Goal: Information Seeking & Learning: Understand process/instructions

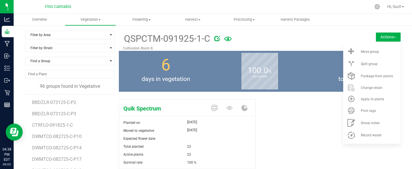
scroll to position [795, 0]
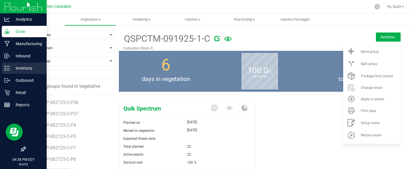
drag, startPoint x: 8, startPoint y: 71, endPoint x: 34, endPoint y: 71, distance: 26.1
click at [8, 71] on div "Inventory" at bounding box center [24, 67] width 45 height 11
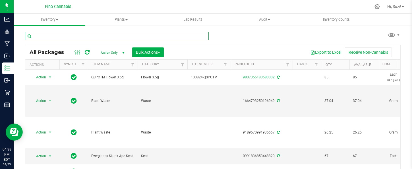
click at [86, 34] on input "text" at bounding box center [116, 36] width 183 height 9
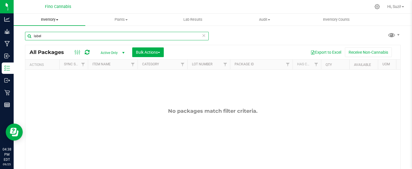
type input "label"
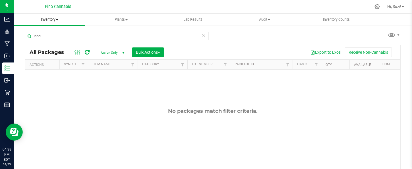
click at [58, 21] on span "Inventory" at bounding box center [50, 19] width 72 height 5
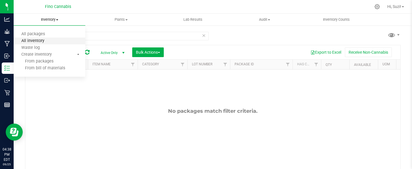
click at [37, 42] on span "All inventory" at bounding box center [33, 41] width 38 height 5
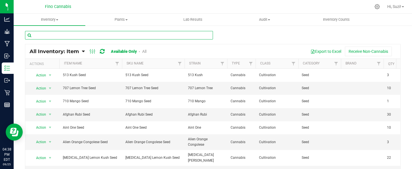
click at [73, 35] on input "text" at bounding box center [119, 35] width 188 height 9
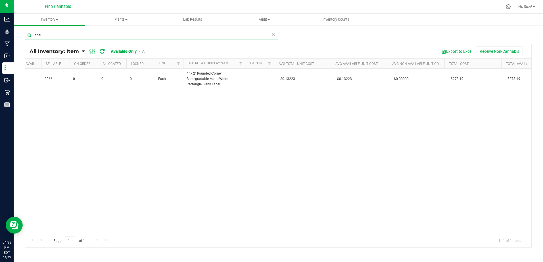
scroll to position [0, 472]
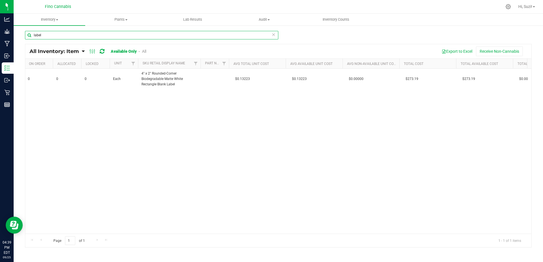
type input "label"
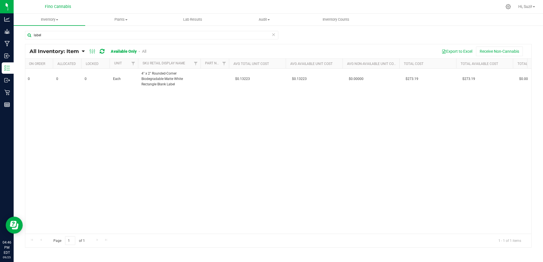
click at [201, 107] on div "Action Action Adjust qty Edit lots/costs Global inventory Locate inventory Prin…" at bounding box center [278, 151] width 506 height 165
click at [411, 7] on icon at bounding box center [508, 7] width 6 height 6
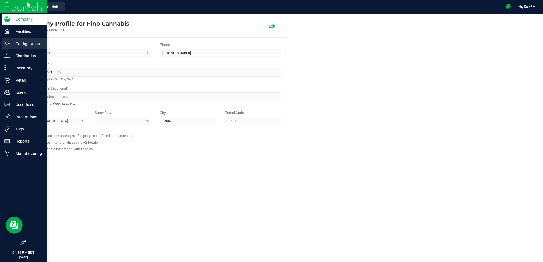
click at [20, 44] on p "Configuration" at bounding box center [27, 43] width 34 height 7
click at [23, 41] on p "Configuration" at bounding box center [27, 43] width 34 height 7
click at [26, 44] on p "Configuration" at bounding box center [27, 43] width 34 height 7
click at [18, 43] on p "Configuration" at bounding box center [27, 43] width 34 height 7
click at [23, 31] on p "Facilities" at bounding box center [27, 31] width 34 height 7
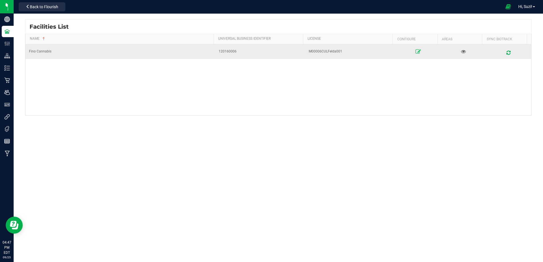
click at [411, 51] on icon at bounding box center [418, 52] width 5 height 4
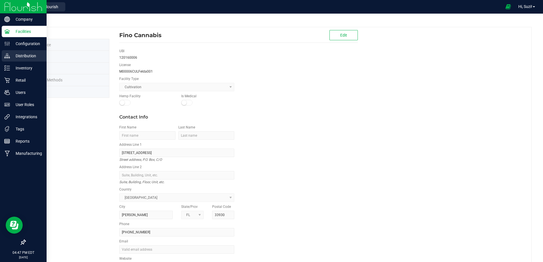
click at [19, 53] on p "Distribution" at bounding box center [27, 56] width 34 height 7
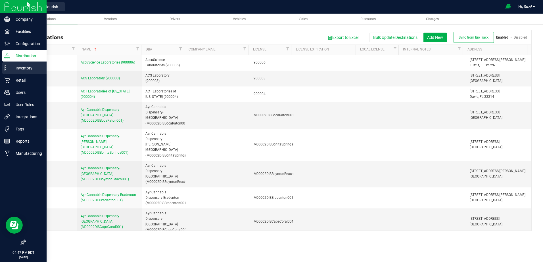
click at [22, 70] on p "Inventory" at bounding box center [27, 68] width 34 height 7
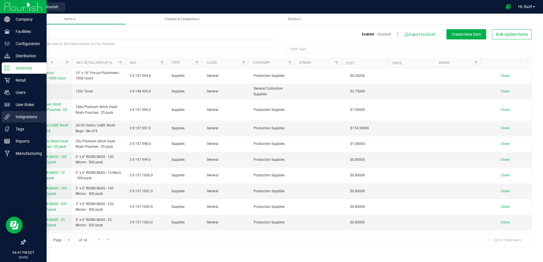
click at [26, 116] on p "Integrations" at bounding box center [27, 117] width 34 height 7
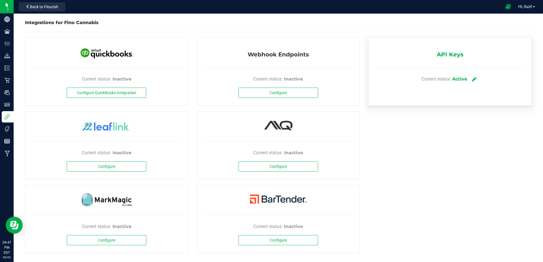
click at [411, 79] on icon at bounding box center [474, 79] width 4 height 5
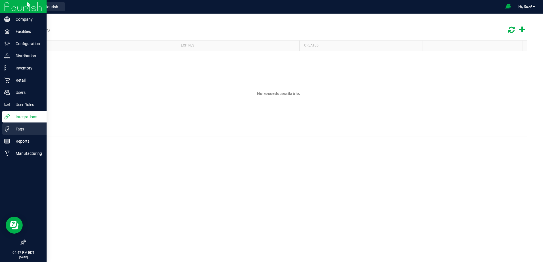
click at [34, 126] on p "Tags" at bounding box center [27, 129] width 34 height 7
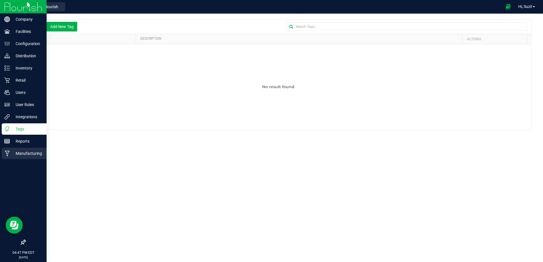
click at [28, 153] on p "Manufacturing" at bounding box center [27, 153] width 34 height 7
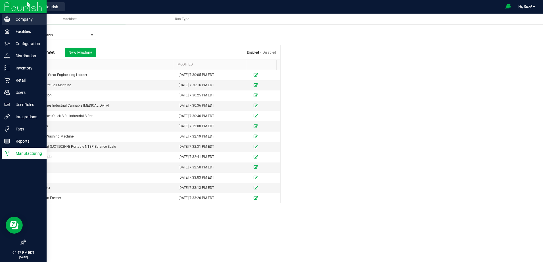
click at [15, 20] on p "Company" at bounding box center [27, 19] width 34 height 7
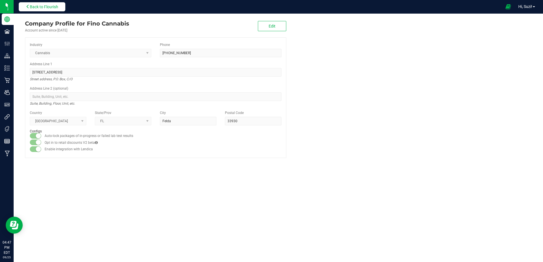
click at [53, 7] on span "Back to Flourish" at bounding box center [44, 7] width 28 height 5
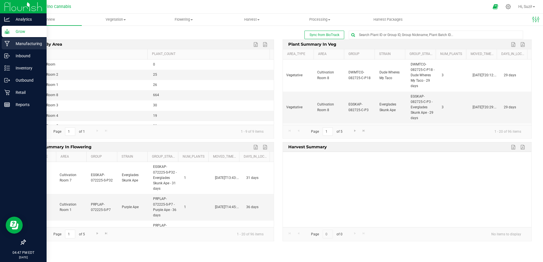
click at [16, 39] on div "Manufacturing" at bounding box center [24, 43] width 45 height 11
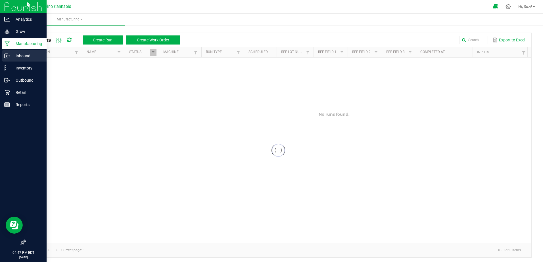
click at [20, 53] on p "Inbound" at bounding box center [27, 56] width 34 height 7
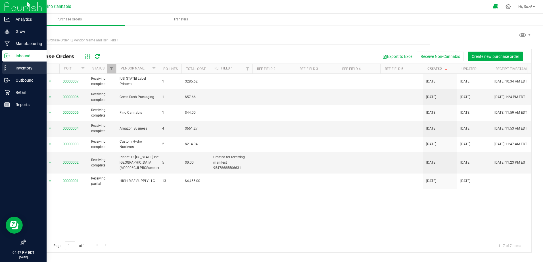
click at [19, 69] on p "Inventory" at bounding box center [27, 68] width 34 height 7
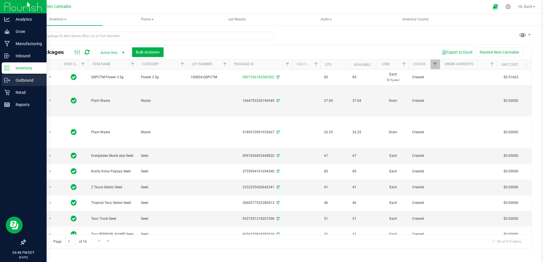
click at [19, 82] on p "Outbound" at bounding box center [27, 80] width 34 height 7
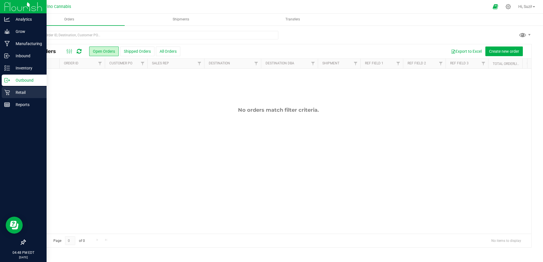
click at [18, 93] on p "Retail" at bounding box center [27, 92] width 34 height 7
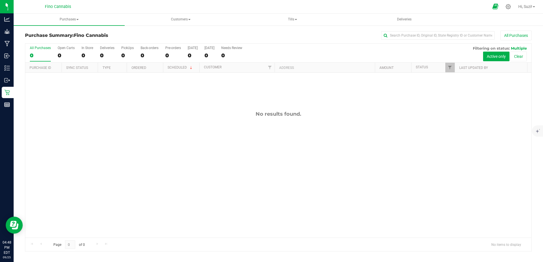
click at [411, 7] on icon at bounding box center [496, 6] width 6 height 7
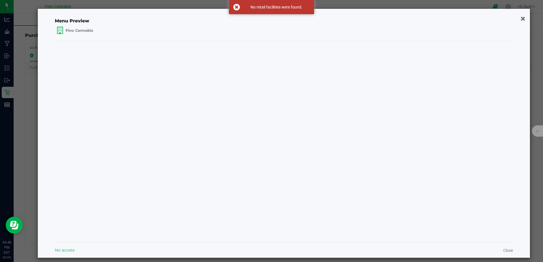
click at [411, 18] on icon "button" at bounding box center [522, 18] width 5 height 6
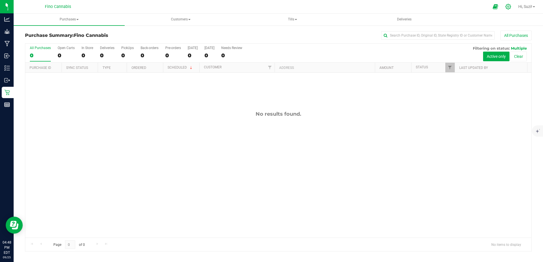
click at [411, 7] on icon at bounding box center [508, 7] width 6 height 6
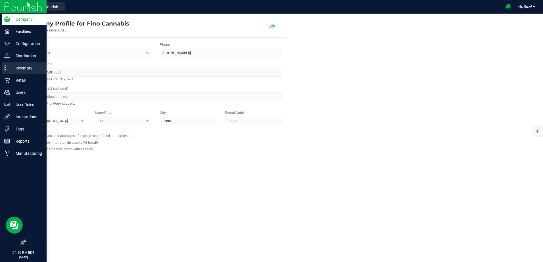
click at [33, 68] on p "Inventory" at bounding box center [27, 68] width 34 height 7
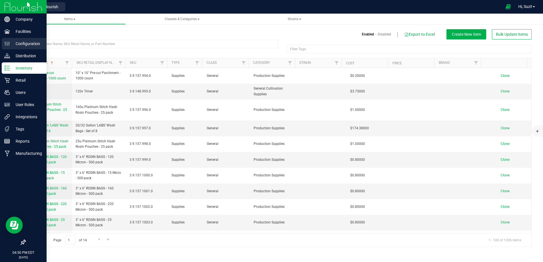
click at [35, 40] on div "Configuration" at bounding box center [24, 43] width 45 height 11
click at [10, 45] on icon at bounding box center [7, 44] width 6 height 6
click at [16, 43] on p "Configuration" at bounding box center [27, 43] width 34 height 7
click at [20, 56] on p "Distribution" at bounding box center [27, 56] width 34 height 7
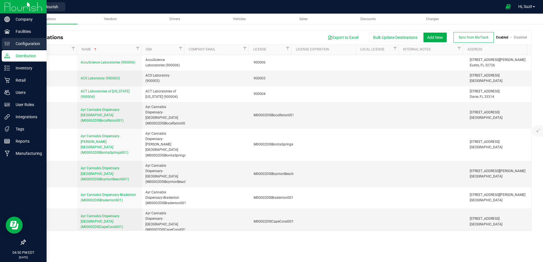
click at [25, 43] on p "Configuration" at bounding box center [27, 43] width 34 height 7
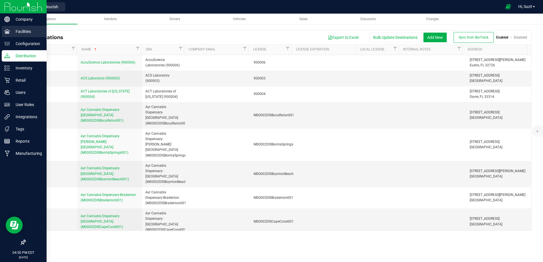
click at [24, 29] on p "Facilities" at bounding box center [27, 31] width 34 height 7
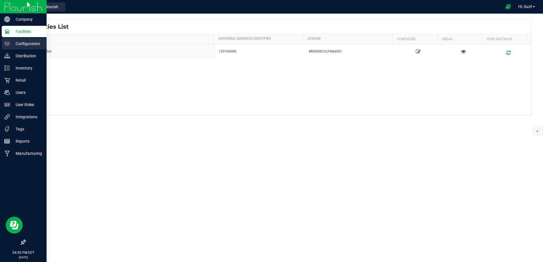
click at [7, 44] on icon at bounding box center [7, 44] width 6 height 6
click at [12, 43] on p "Configuration" at bounding box center [27, 43] width 34 height 7
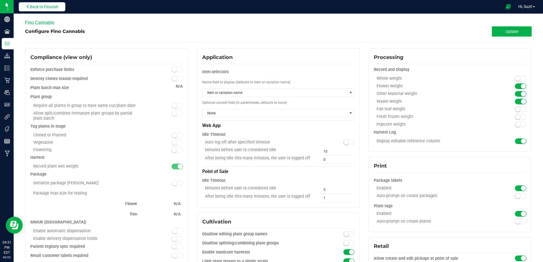
click at [54, 5] on span "Back to Flourish" at bounding box center [44, 7] width 28 height 5
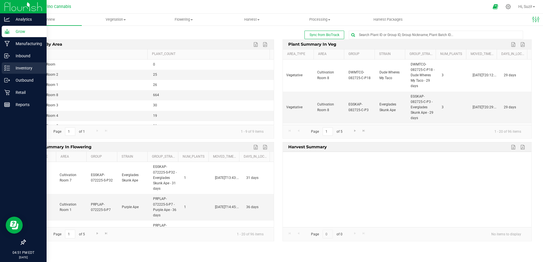
click at [9, 66] on line at bounding box center [8, 66] width 3 height 0
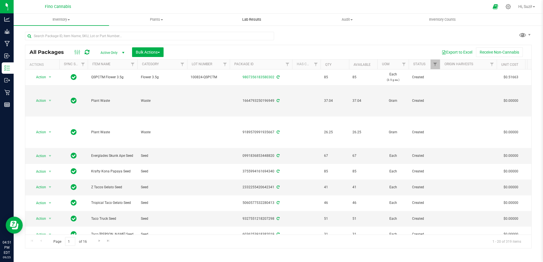
click at [253, 20] on span "Lab Results" at bounding box center [252, 19] width 34 height 5
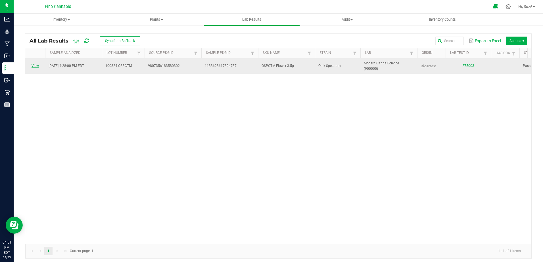
click at [38, 64] on link "View" at bounding box center [35, 66] width 7 height 4
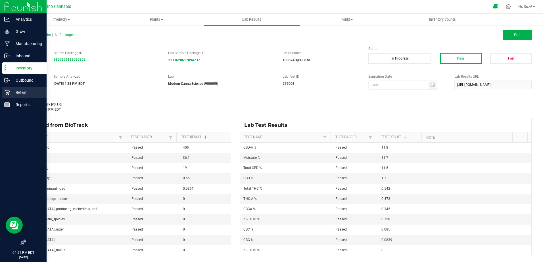
click at [20, 92] on p "Retail" at bounding box center [27, 92] width 34 height 7
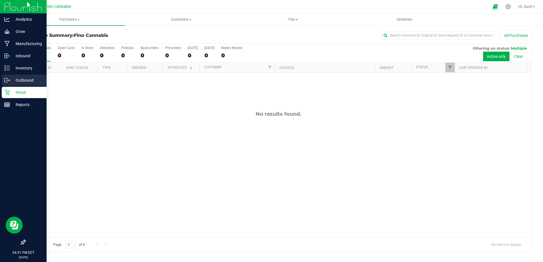
click at [23, 79] on p "Outbound" at bounding box center [27, 80] width 34 height 7
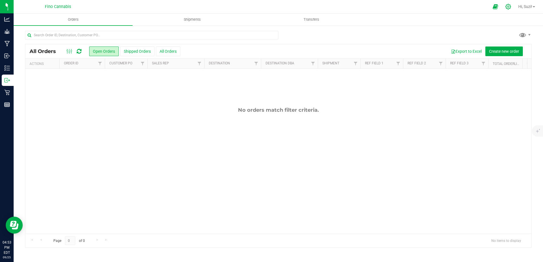
click at [507, 7] on icon at bounding box center [508, 7] width 6 height 6
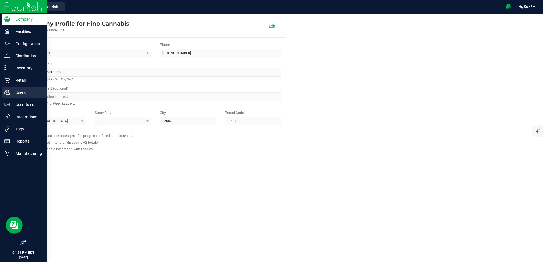
click at [23, 94] on p "Users" at bounding box center [27, 92] width 34 height 7
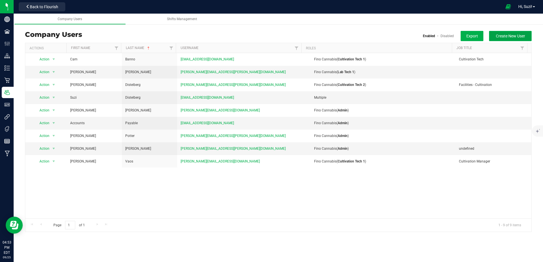
click at [499, 38] on span "Create New User" at bounding box center [510, 36] width 29 height 5
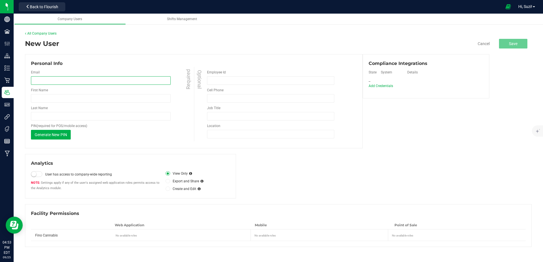
click at [64, 81] on input "email" at bounding box center [101, 80] width 140 height 9
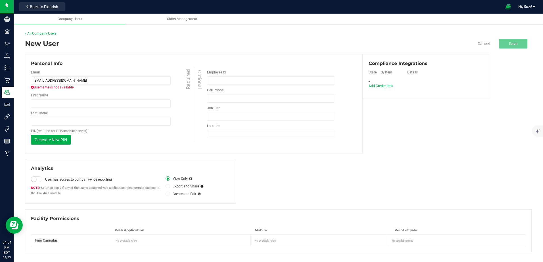
click at [99, 89] on span "Username is not available" at bounding box center [113, 87] width 164 height 5
click at [98, 78] on input "data+fino@rankreallyhigh.com" at bounding box center [101, 80] width 140 height 9
click at [42, 79] on input "data+fino@rankreallyhigh.com" at bounding box center [101, 80] width 140 height 9
type input "data+fino@rankreallyhigh.com"
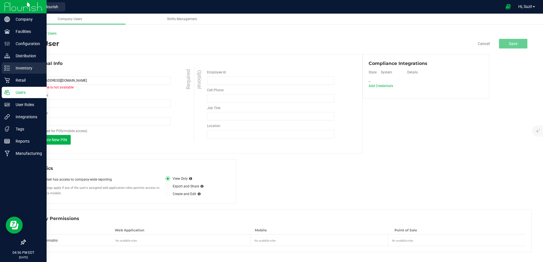
click at [12, 66] on p "Inventory" at bounding box center [27, 68] width 34 height 7
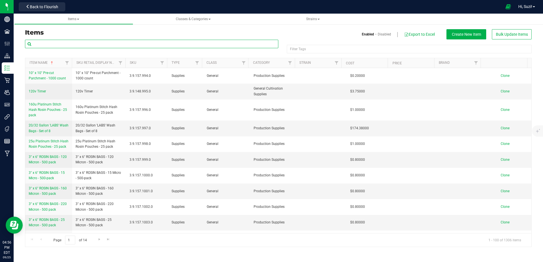
click at [199, 43] on input "text" at bounding box center [151, 44] width 253 height 9
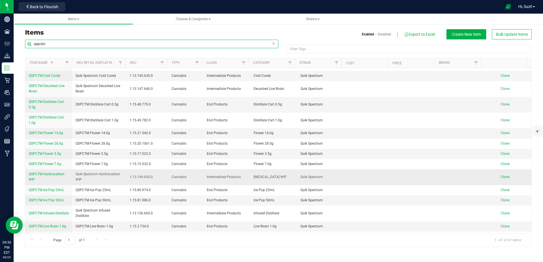
scroll to position [114, 0]
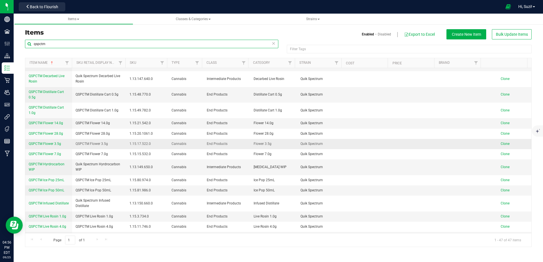
type input "qspctm"
click at [51, 144] on span "QSPCTM Flower 3.5g" at bounding box center [45, 144] width 32 height 4
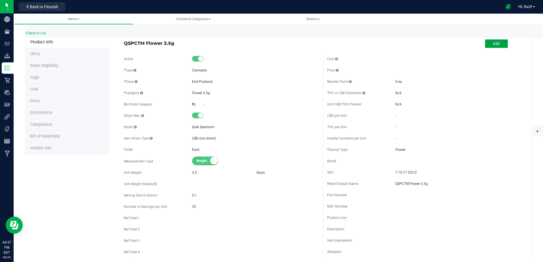
click at [499, 45] on button "Edit" at bounding box center [496, 43] width 23 height 9
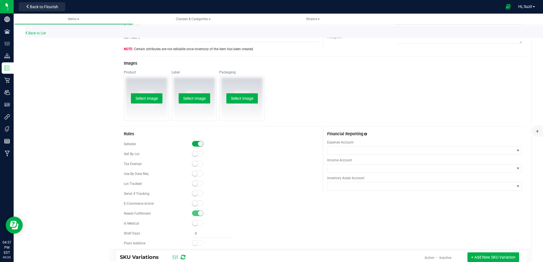
scroll to position [227, 0]
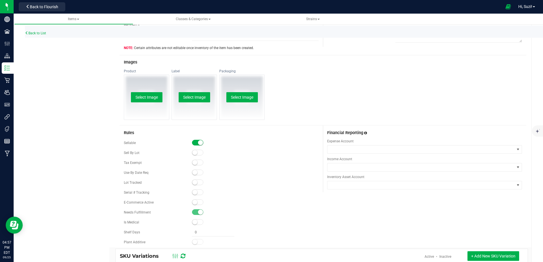
click at [198, 203] on span at bounding box center [197, 203] width 11 height 6
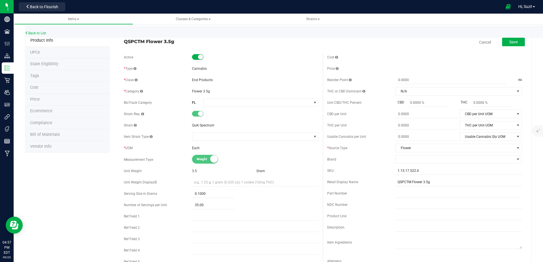
scroll to position [0, 0]
click at [509, 44] on span "Save" at bounding box center [513, 43] width 9 height 5
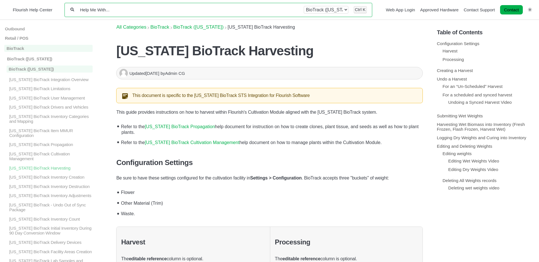
click at [169, 12] on input "Help Me With..." at bounding box center [189, 9] width 219 height 5
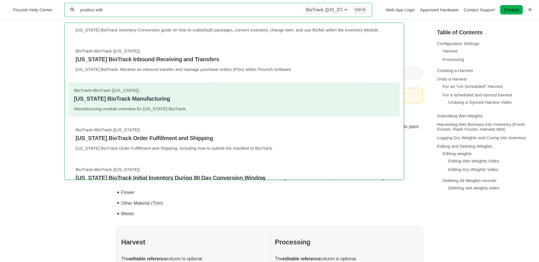
scroll to position [114, 0]
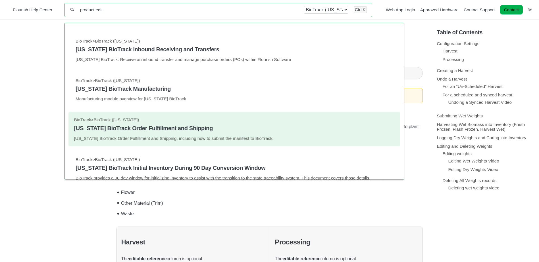
type input "product edit"
click at [195, 134] on link "BioTrack > BioTrack (Florida) Florida BioTrack Order Fulfillment and Shipping F…" at bounding box center [234, 130] width 320 height 24
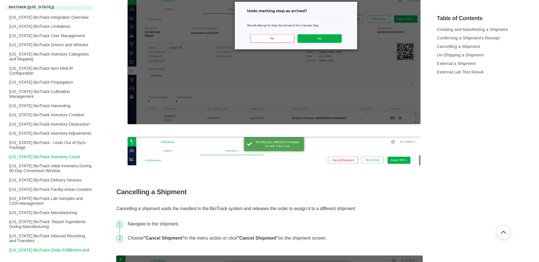
scroll to position [142, 0]
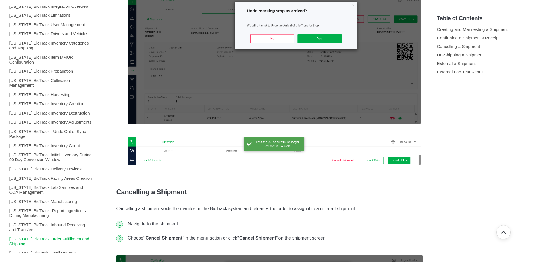
click at [70, 237] on p "Florida BioTrack Order Fulfillment and Shipping" at bounding box center [51, 242] width 84 height 10
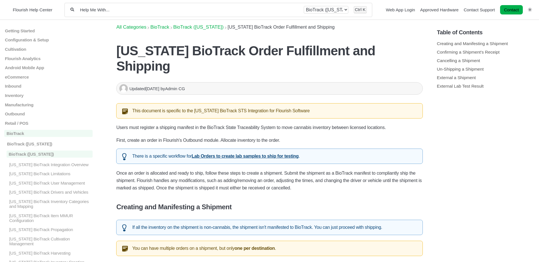
click at [155, 6] on div "All categories BioTrack BioTrack ([US_STATE]) Ctrl K" at bounding box center [218, 10] width 308 height 14
click at [155, 6] on div "All categories BioTrack BioTrack (Florida) Ctrl K" at bounding box center [218, 10] width 308 height 14
click at [136, 11] on input "Help Me With..." at bounding box center [189, 9] width 219 height 5
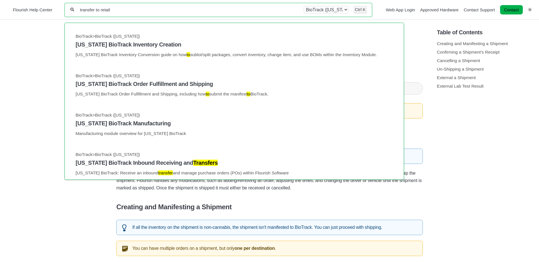
drag, startPoint x: 116, startPoint y: 9, endPoint x: 77, endPoint y: 9, distance: 38.9
click at [77, 9] on div "transfer to retail All categories BioTrack BioTrack (Florida) Ctrl K" at bounding box center [218, 10] width 308 height 14
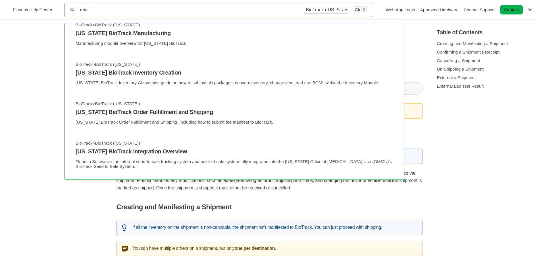
type input "retail"
